Goal: Use online tool/utility

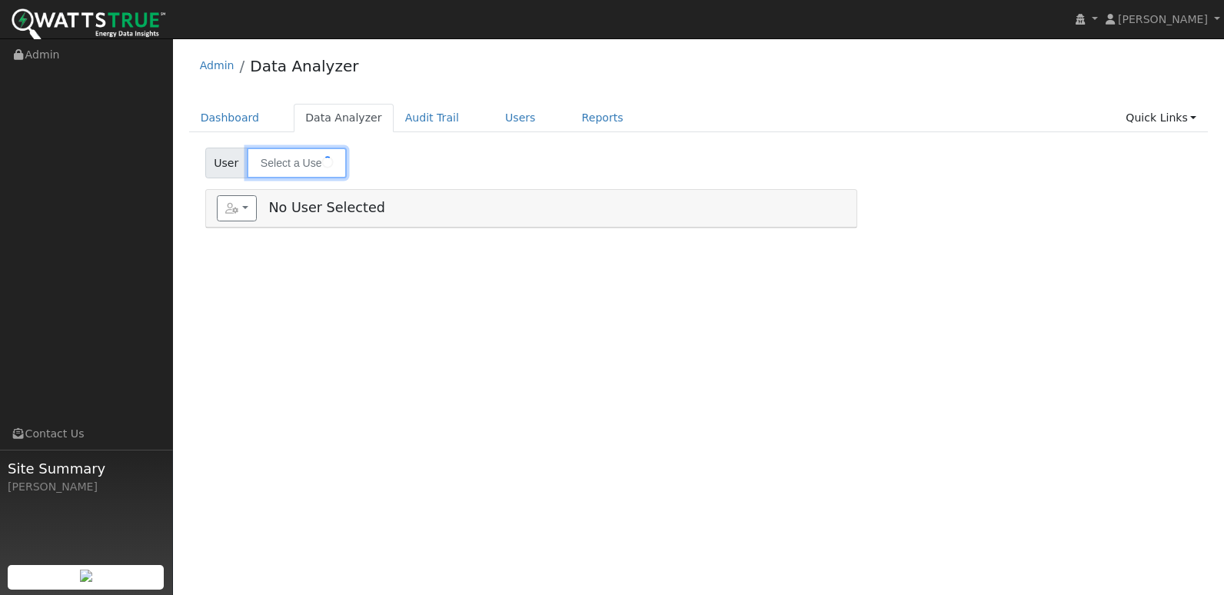
type input "[PERSON_NAME]"
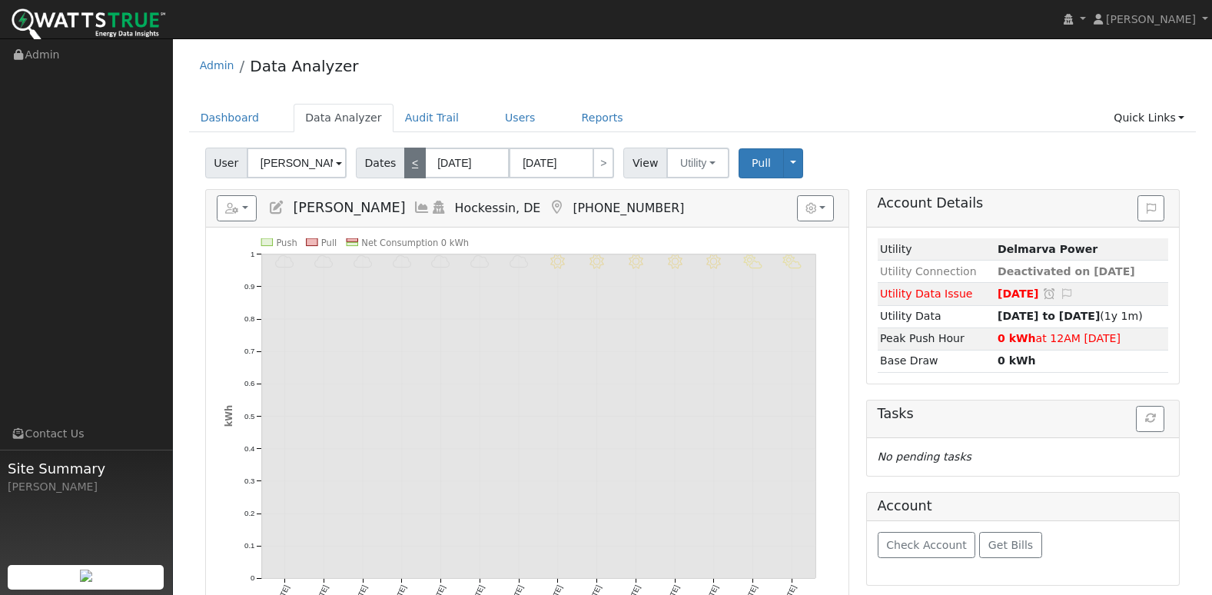
click at [405, 165] on link "<" at bounding box center [415, 163] width 22 height 31
type input "[DATE]"
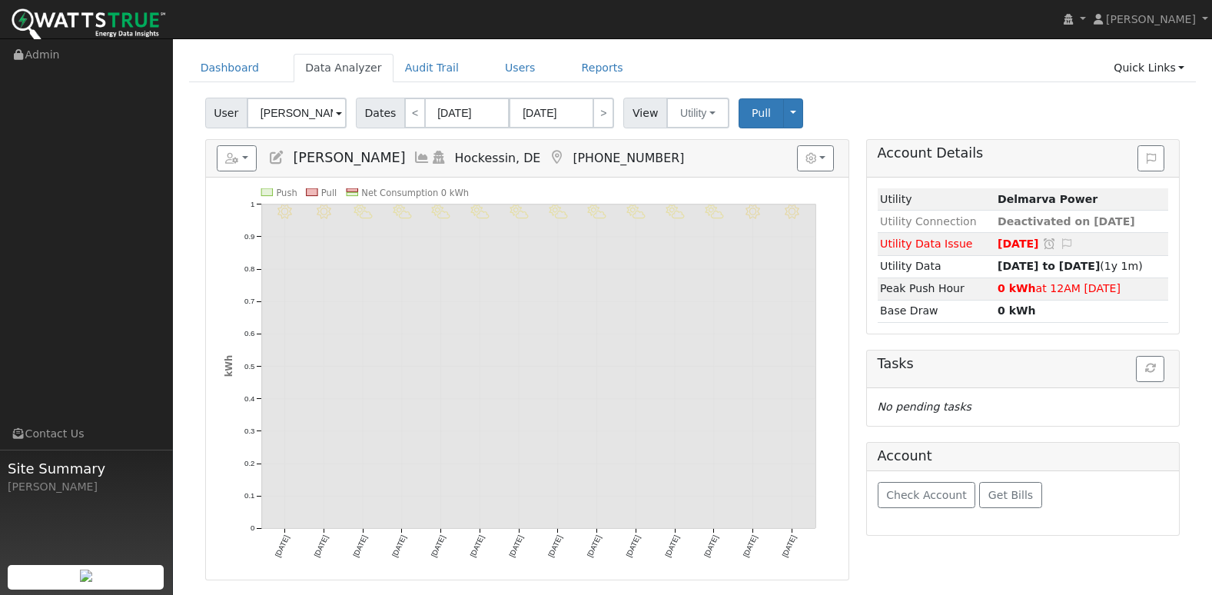
scroll to position [77, 0]
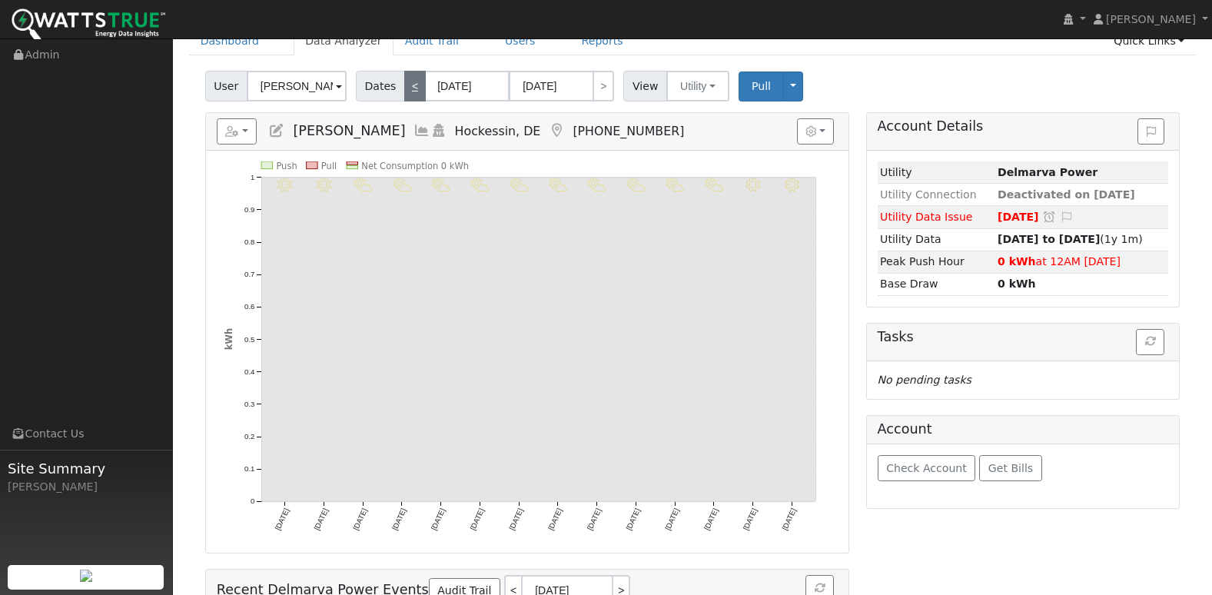
click at [404, 88] on link "<" at bounding box center [415, 86] width 22 height 31
type input "[DATE]"
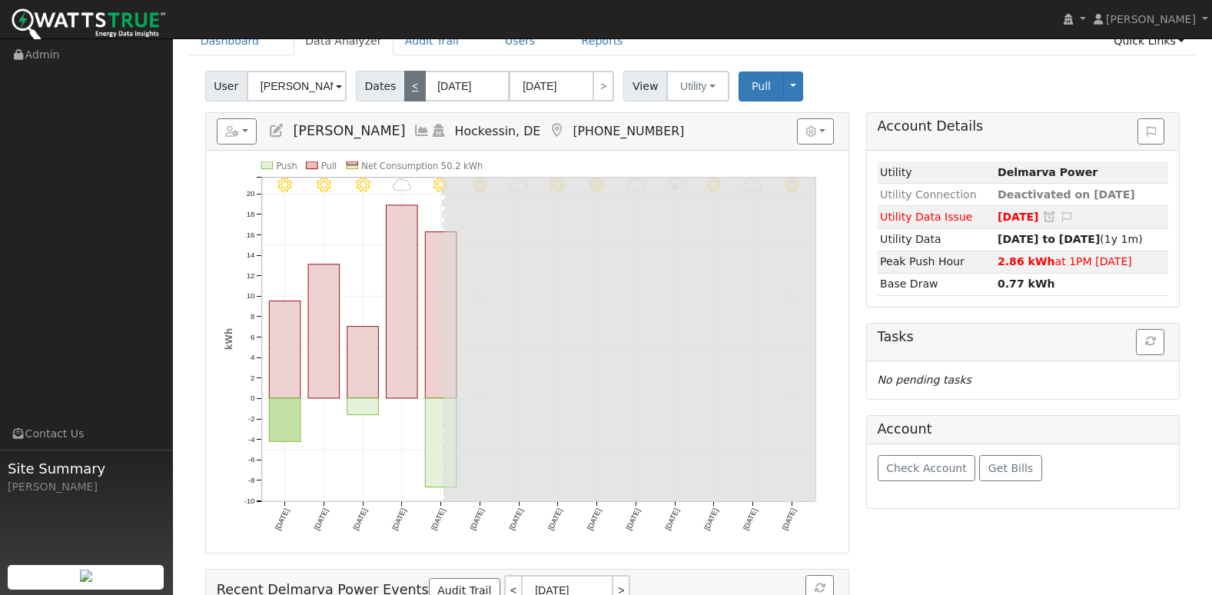
scroll to position [0, 0]
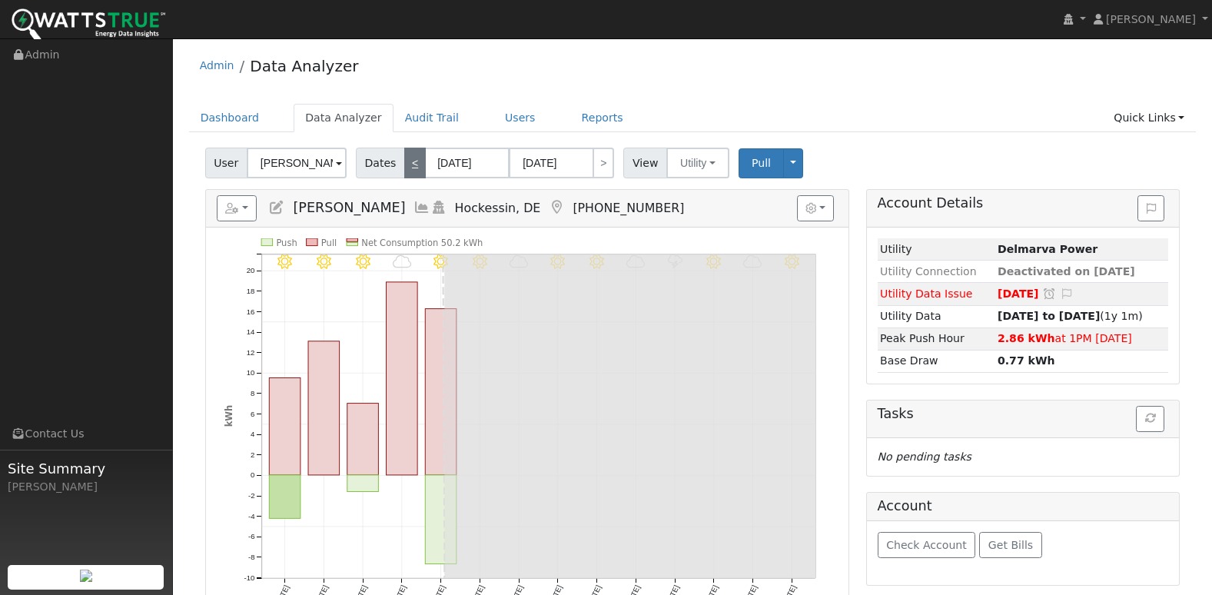
click at [407, 168] on link "<" at bounding box center [415, 163] width 22 height 31
type input "[DATE]"
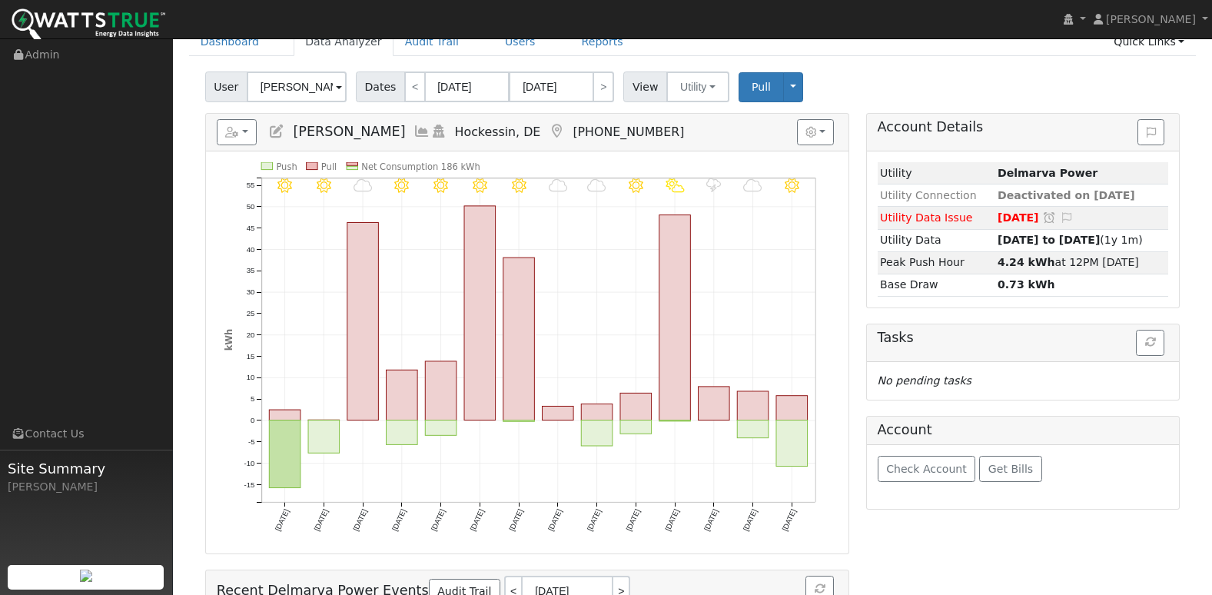
scroll to position [77, 0]
